Goal: Information Seeking & Learning: Learn about a topic

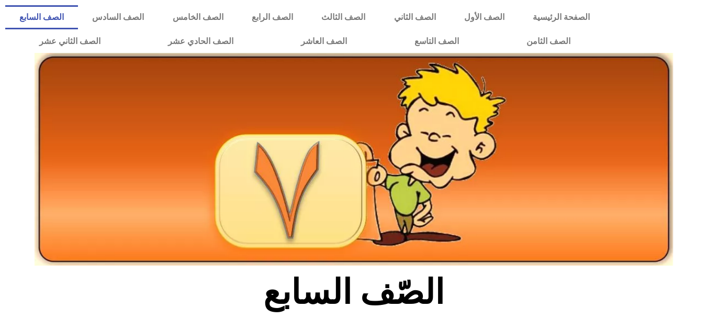
scroll to position [616, 0]
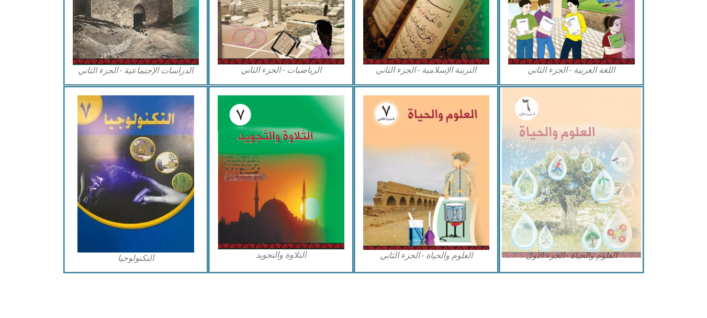
click at [572, 222] on img at bounding box center [571, 172] width 139 height 170
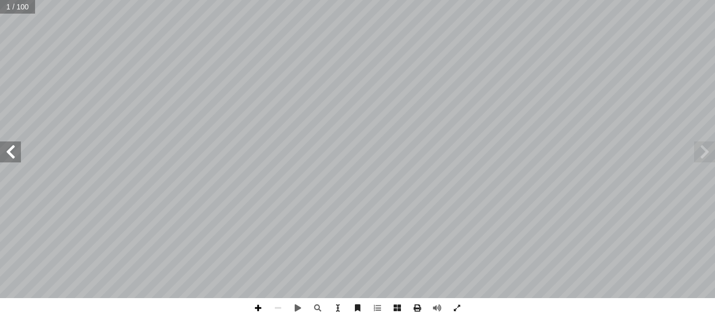
click at [254, 308] on span at bounding box center [258, 308] width 20 height 20
click at [277, 309] on span at bounding box center [278, 308] width 20 height 20
click at [8, 151] on span at bounding box center [10, 151] width 21 height 21
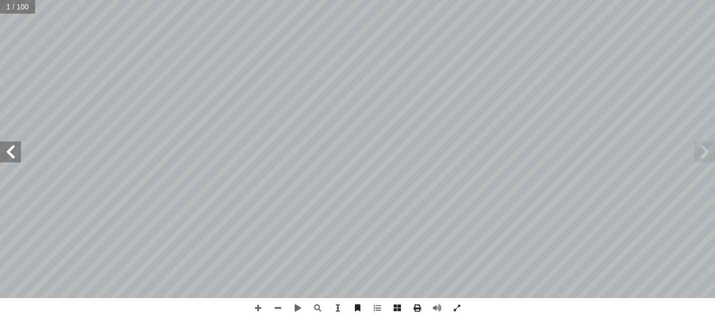
click at [8, 151] on span at bounding box center [10, 151] width 21 height 21
click at [256, 309] on span at bounding box center [258, 308] width 20 height 20
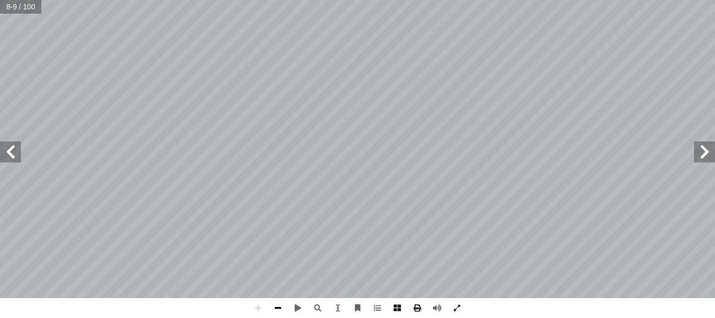
click at [273, 304] on span at bounding box center [278, 308] width 20 height 20
click at [17, 155] on span at bounding box center [10, 151] width 21 height 21
click at [255, 306] on span at bounding box center [258, 308] width 20 height 20
click at [588, 0] on html "الصفحة الرئيسية الصف الأول الصف الثاني الصف الثالث الصف الرابع الصف الخامس الصف…" at bounding box center [357, 47] width 715 height 95
click at [608, 0] on html "الصفحة الرئيسية الصف الأول الصف الثاني الصف الثالث الصف الرابع الصف الخامس الصف…" at bounding box center [357, 47] width 715 height 95
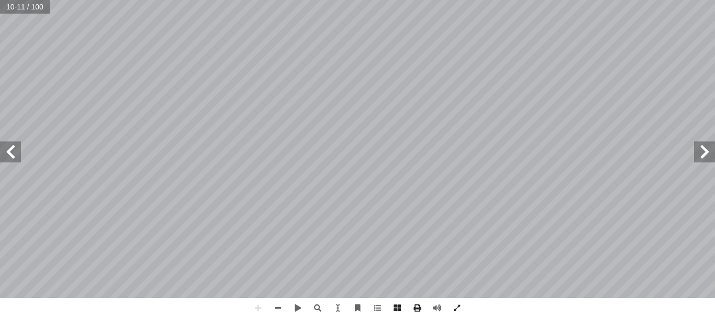
click at [589, 0] on html "الصفحة الرئيسية الصف الأول الصف الثاني الصف الثالث الصف الرابع الصف الخامس الصف…" at bounding box center [357, 47] width 715 height 95
click at [629, 305] on div "6 تية: آ بالكلمات ال� ً للتغذية الذاتية، مستعينا ً تعريفا ْ - اكتب ٢ الكائنات ا…" at bounding box center [357, 159] width 715 height 318
click at [532, 95] on html "الصفحة الرئيسية الصف الأول الصف الثاني الصف الثالث الصف الرابع الصف الخامس الصف…" at bounding box center [357, 47] width 715 height 95
click at [412, 317] on div "6 تية: آ بالكلمات ال� ً للتغذية الذاتية، مستعينا ً تعريفا ْ - اكتب ٢ الكائنات ا…" at bounding box center [357, 159] width 715 height 318
click at [10, 158] on span at bounding box center [10, 151] width 21 height 21
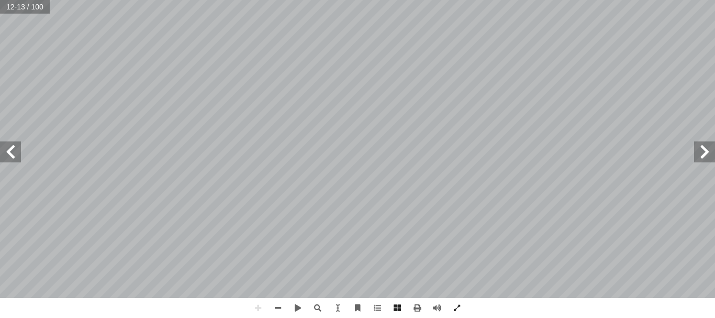
click at [420, 0] on html "الصفحة الرئيسية الصف الأول الصف الثاني الصف الثالث الصف الرابع الصف الخامس الصف…" at bounding box center [357, 47] width 715 height 95
click at [416, 0] on html "الصفحة الرئيسية الصف الأول الصف الثاني الصف الثالث الصف الرابع الصف الخامس الصف…" at bounding box center [357, 47] width 715 height 95
click at [297, 309] on span at bounding box center [298, 308] width 20 height 20
click at [296, 309] on span at bounding box center [298, 308] width 20 height 20
click at [20, 155] on span at bounding box center [10, 151] width 21 height 21
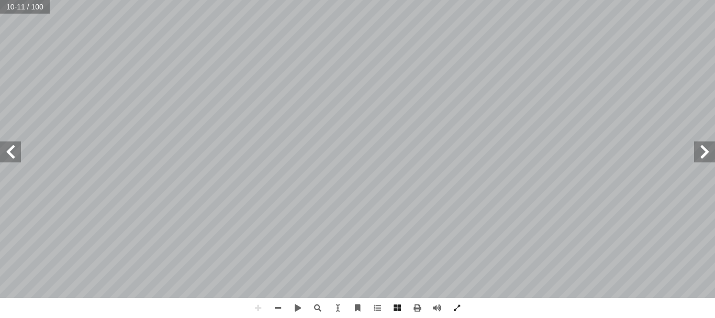
click at [20, 155] on span at bounding box center [10, 151] width 21 height 21
click at [330, 95] on html "الصفحة الرئيسية الصف الأول الصف الثاني الصف الثالث الصف الرابع الصف الخامس الصف…" at bounding box center [357, 47] width 715 height 95
click at [266, 301] on div "10 ــض. ْ ي أ ال� َ طلــق العلمــاء علــى هــذه التفاعــلات بنوعيهــا البنــاء …" at bounding box center [357, 159] width 715 height 318
click at [710, 161] on span at bounding box center [704, 151] width 21 height 21
click at [277, 311] on span at bounding box center [278, 308] width 20 height 20
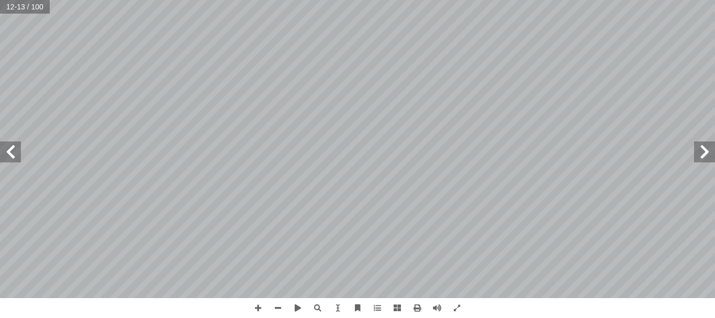
click at [309, 95] on html "الصفحة الرئيسية الصف الأول الصف الثاني الصف الثالث الصف الرابع الصف الخامس الصف…" at bounding box center [357, 47] width 715 height 95
click at [714, 159] on span at bounding box center [704, 151] width 21 height 21
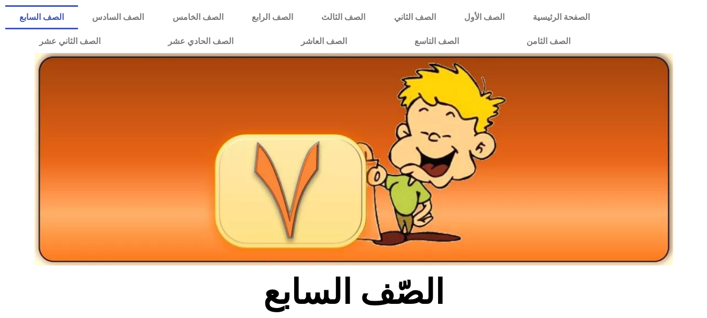
scroll to position [616, 0]
